Goal: Information Seeking & Learning: Learn about a topic

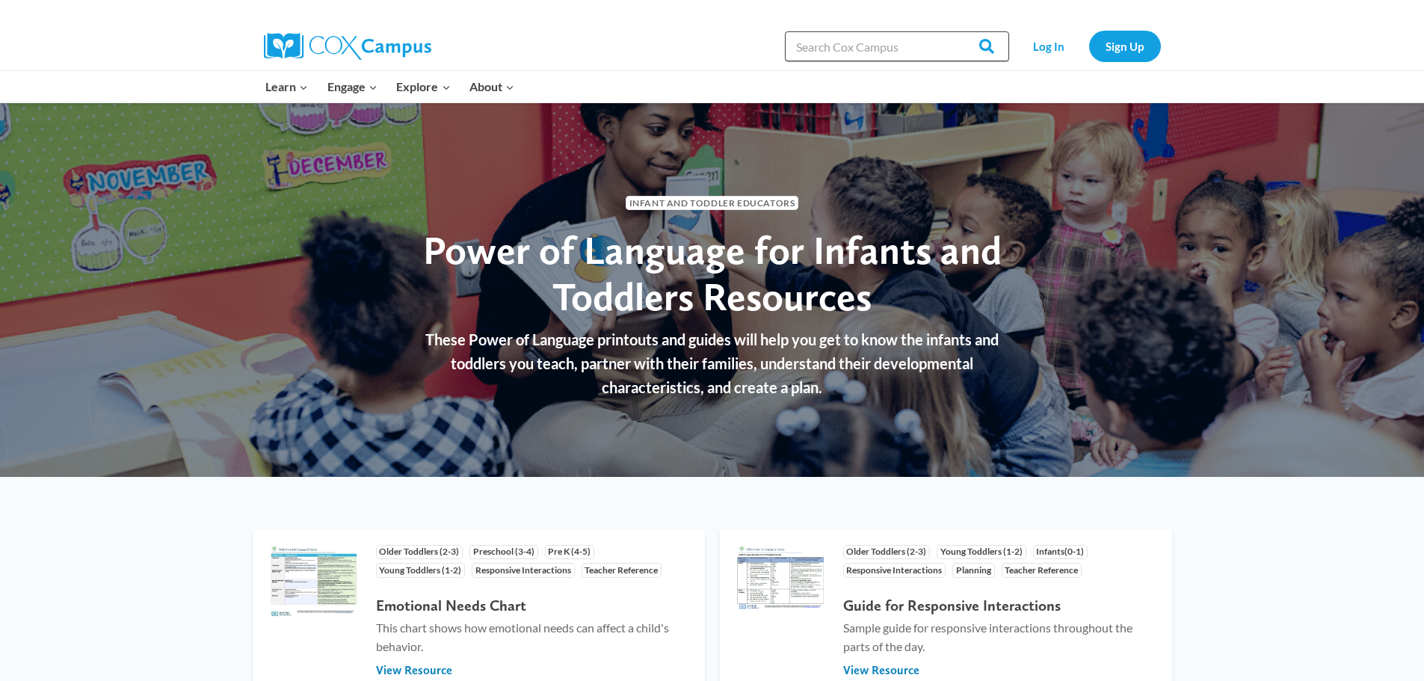
click at [859, 46] on input "Search in [URL][DOMAIN_NAME]" at bounding box center [897, 46] width 224 height 30
type input "TODDLER INTERACTION"
click at [951, 31] on input "Search" at bounding box center [980, 46] width 58 height 30
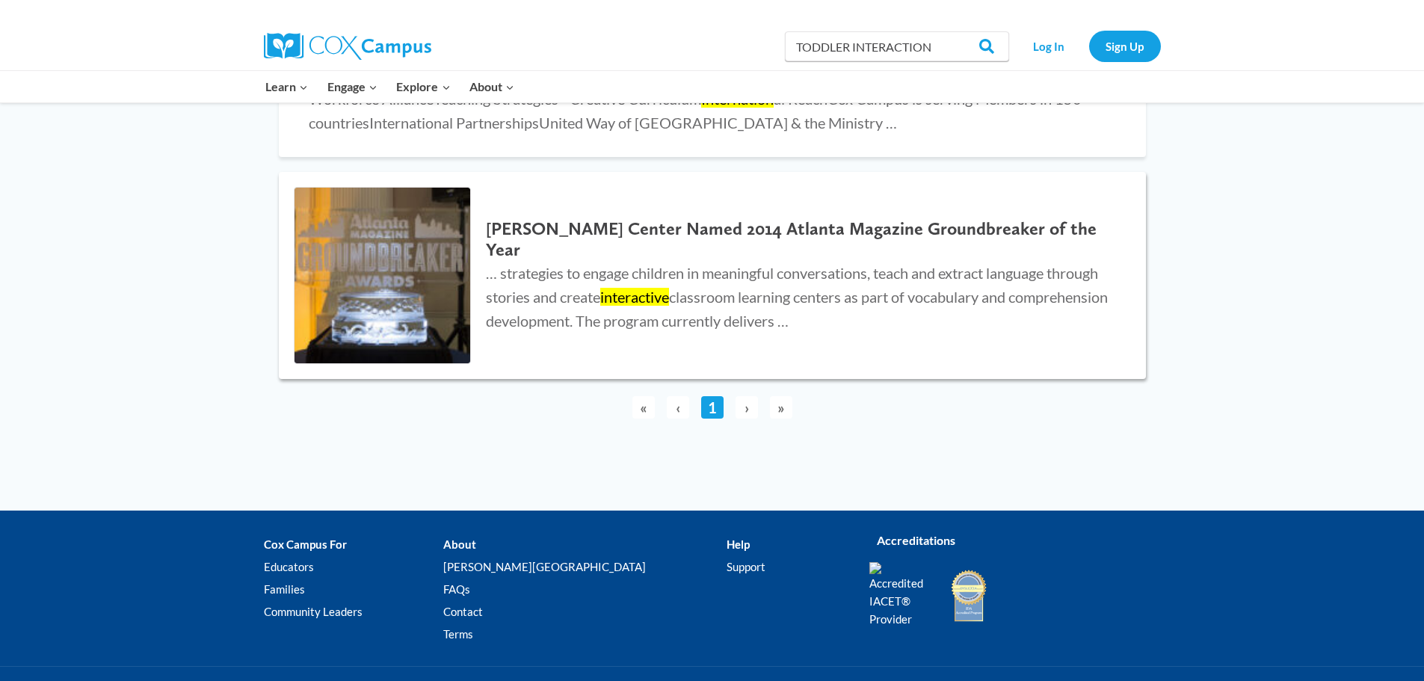
scroll to position [1943, 0]
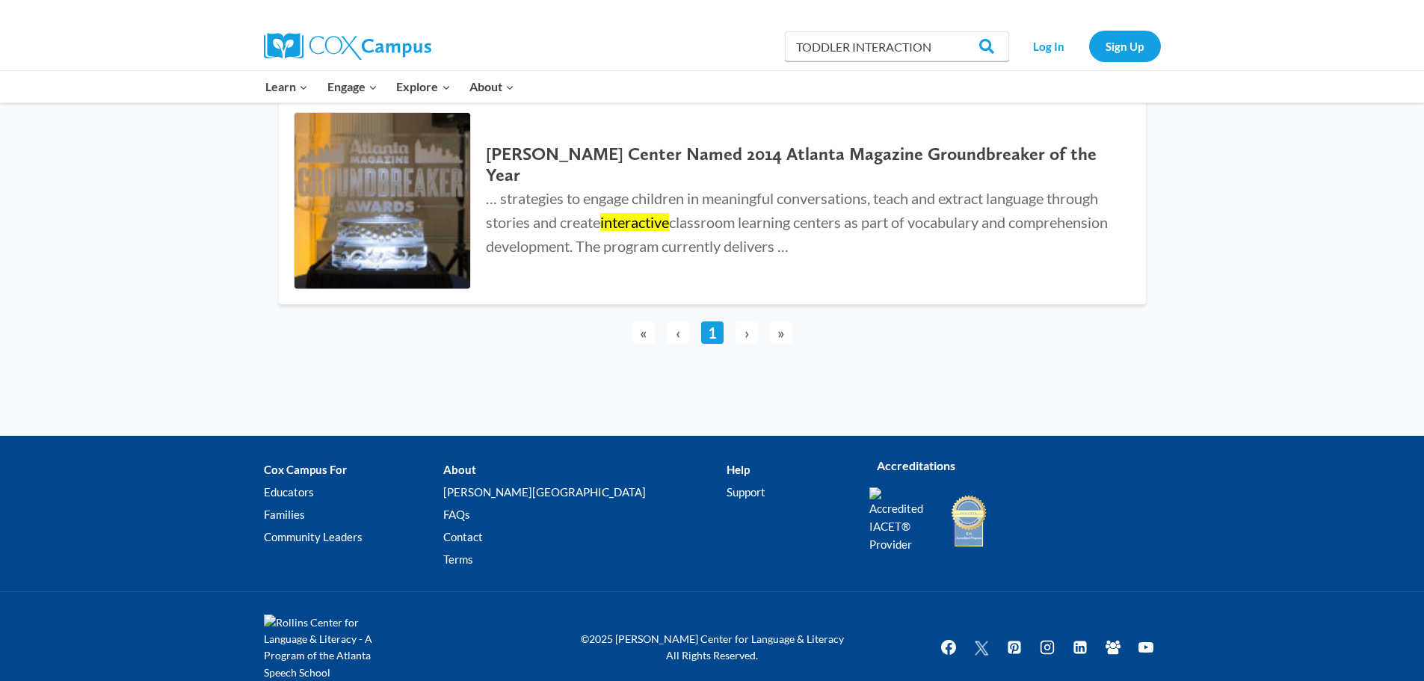
click at [742, 344] on span "›" at bounding box center [747, 332] width 22 height 22
